Goal: Task Accomplishment & Management: Manage account settings

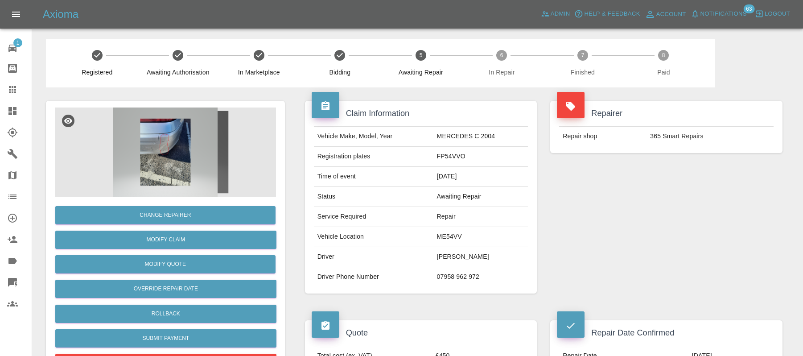
scroll to position [16, 0]
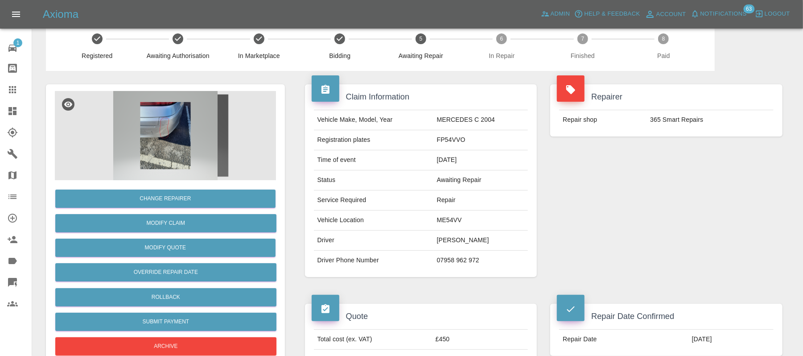
click at [11, 109] on icon at bounding box center [12, 111] width 8 height 8
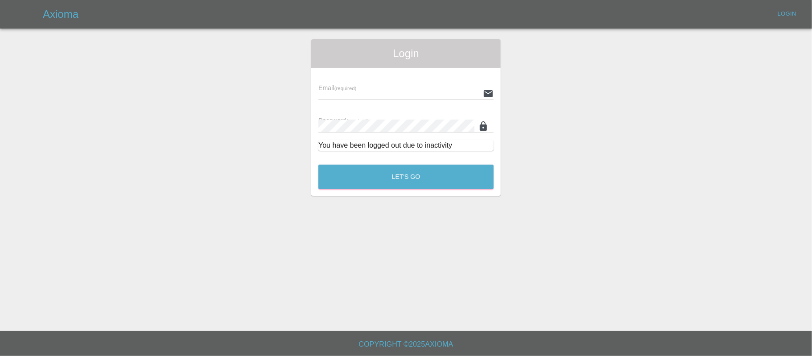
type input "[PERSON_NAME][EMAIL_ADDRESS][DOMAIN_NAME]"
click at [389, 181] on button "Let's Go" at bounding box center [405, 177] width 175 height 25
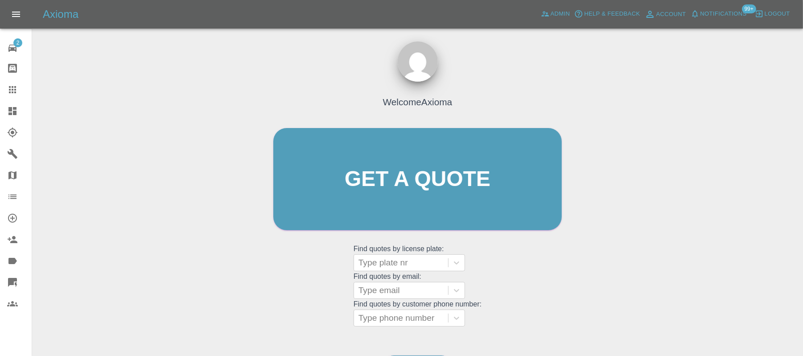
click at [28, 115] on div at bounding box center [19, 111] width 25 height 11
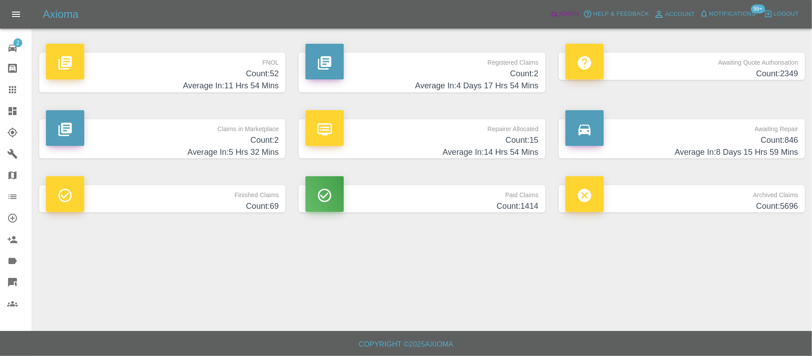
click at [572, 15] on span "Admin" at bounding box center [570, 14] width 20 height 10
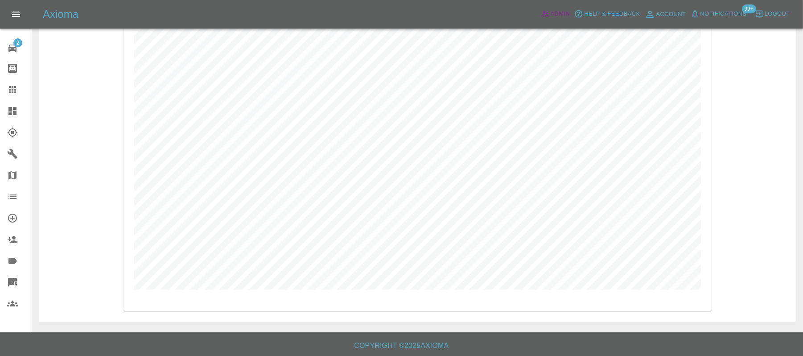
scroll to position [1990, 0]
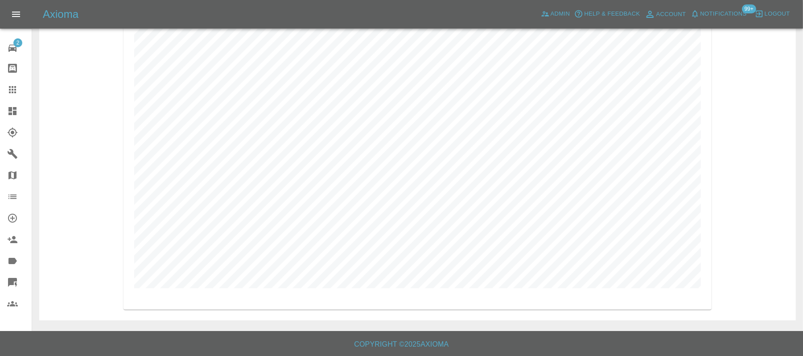
click at [716, 11] on span "Notifications" at bounding box center [724, 14] width 46 height 10
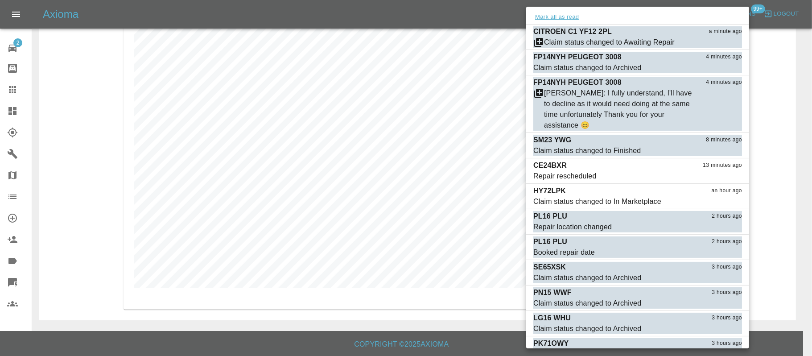
click at [573, 17] on button "Mark all as read" at bounding box center [556, 17] width 47 height 10
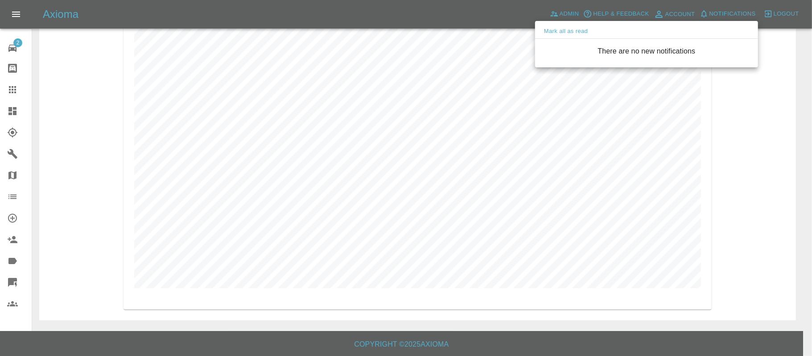
click at [747, 140] on div at bounding box center [406, 178] width 812 height 356
